Goal: Find specific page/section: Find specific page/section

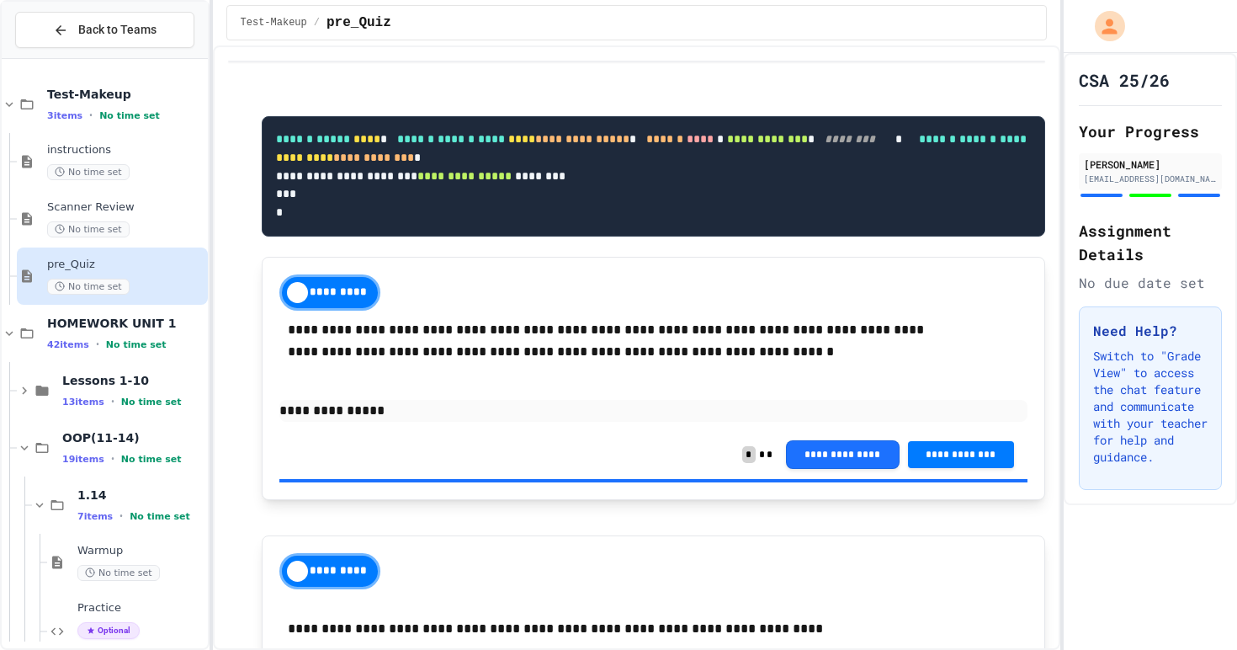
scroll to position [1412, 0]
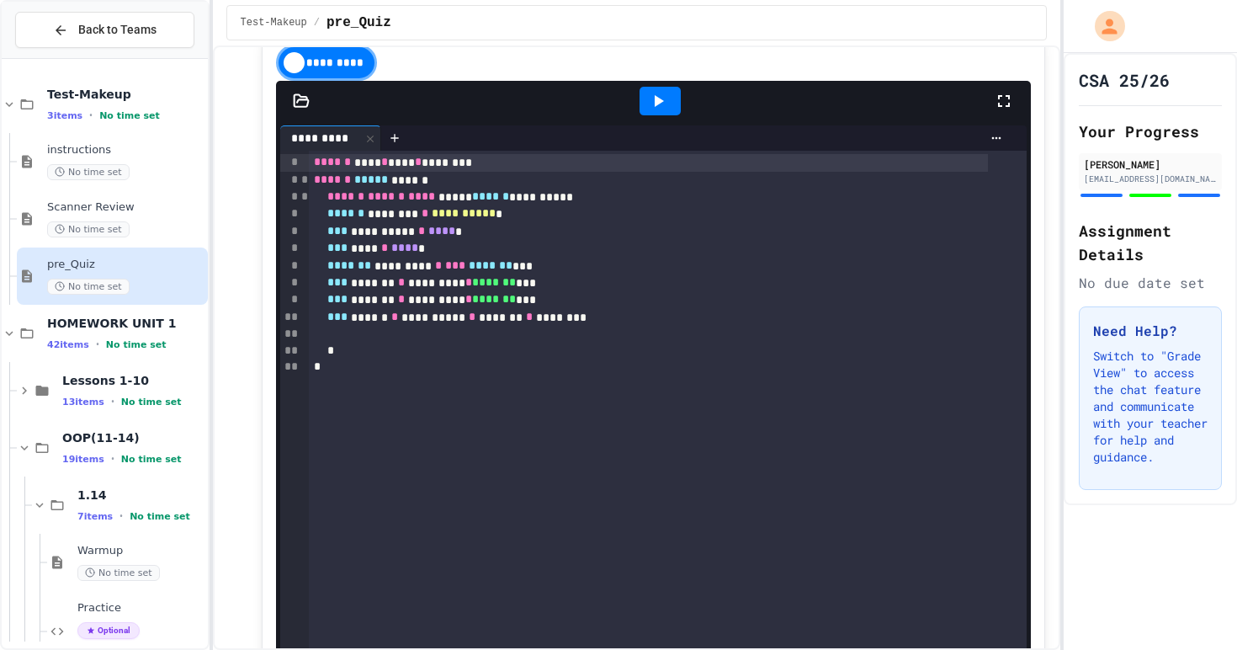
scroll to position [1135, 0]
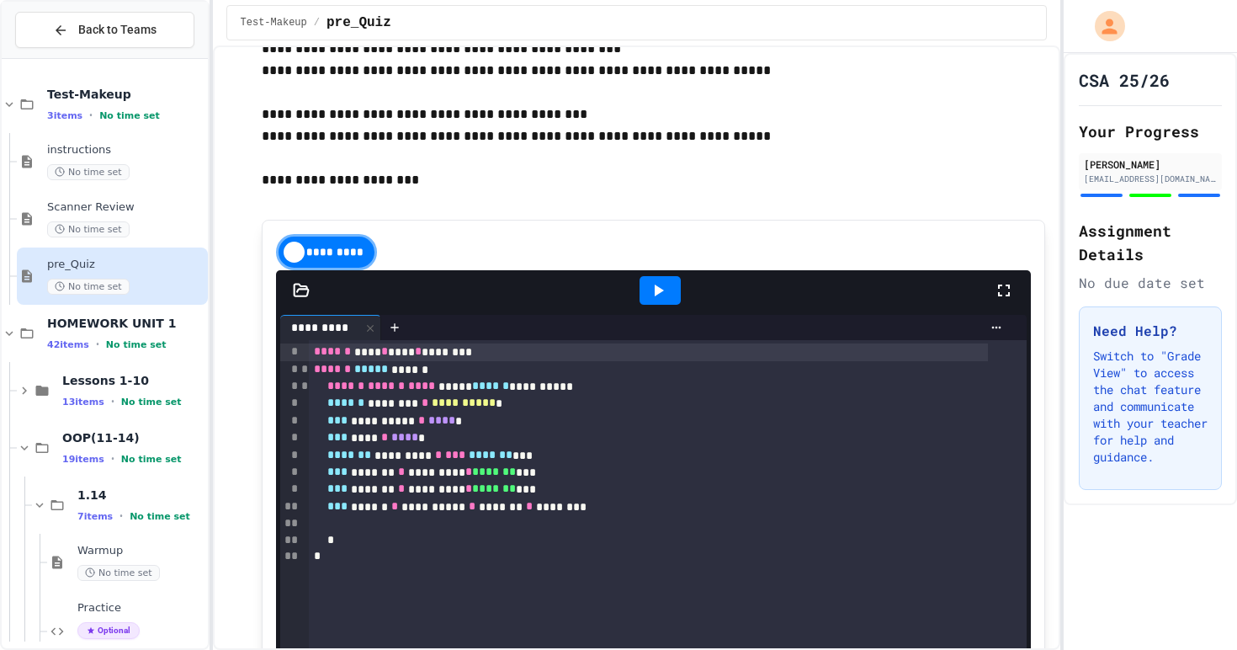
click at [651, 300] on icon at bounding box center [658, 290] width 20 height 20
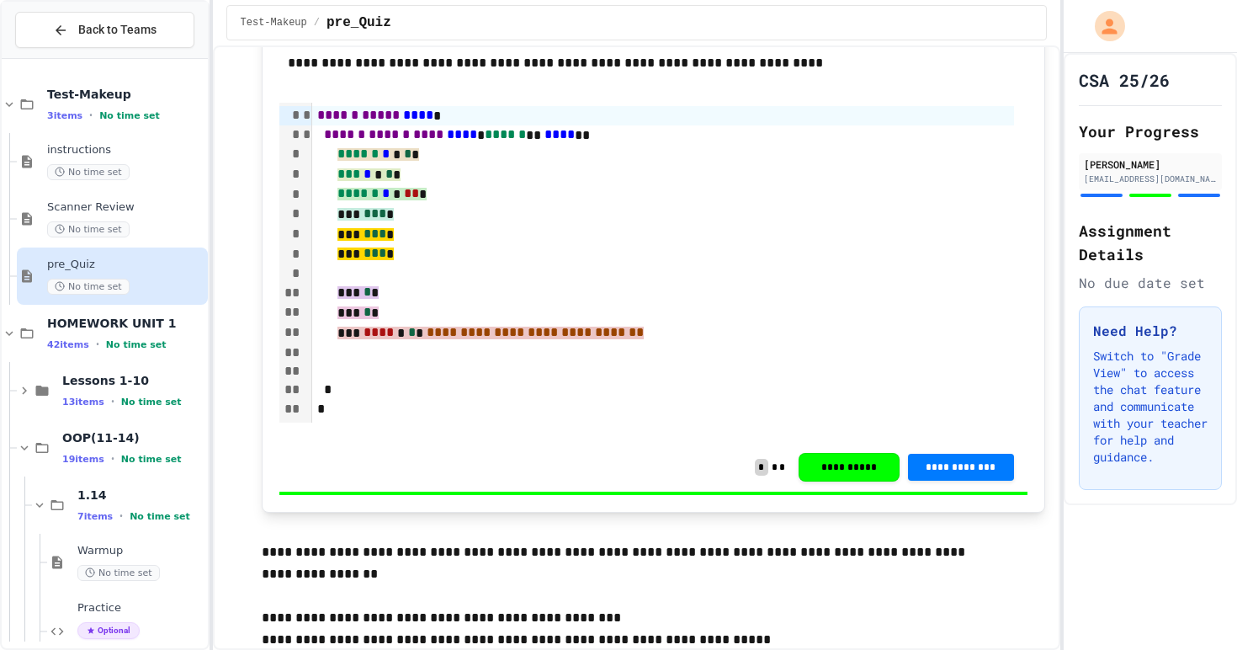
scroll to position [1618, 0]
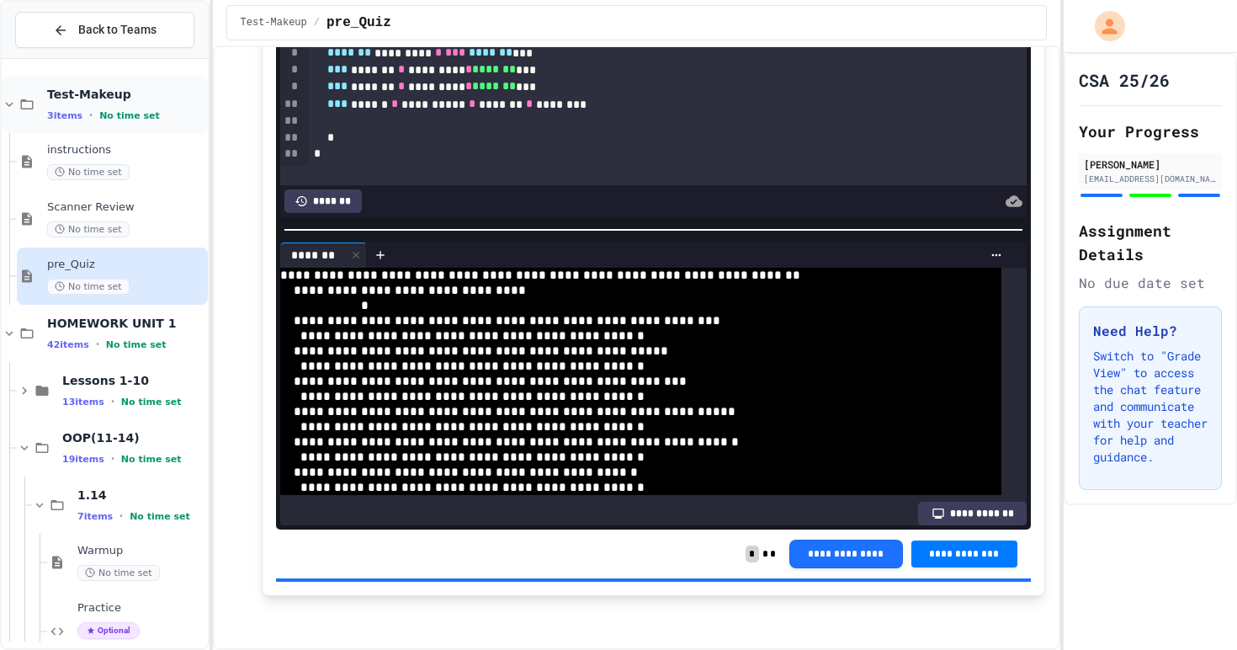
click at [150, 106] on div "Test-Makeup 3 items • No time set" at bounding box center [125, 104] width 157 height 35
